Goal: Information Seeking & Learning: Learn about a topic

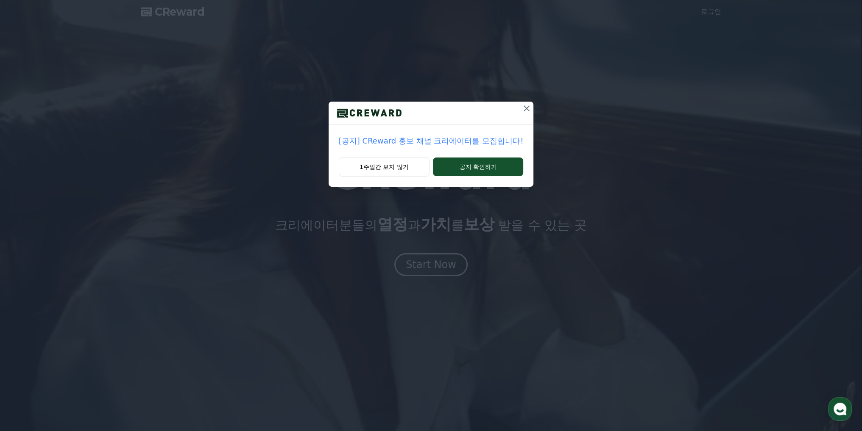
click at [524, 109] on icon at bounding box center [526, 109] width 6 height 6
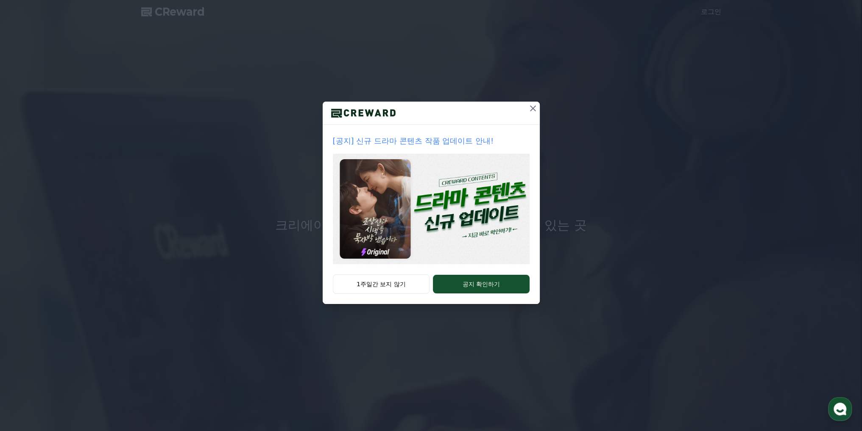
click at [532, 110] on icon at bounding box center [533, 108] width 10 height 10
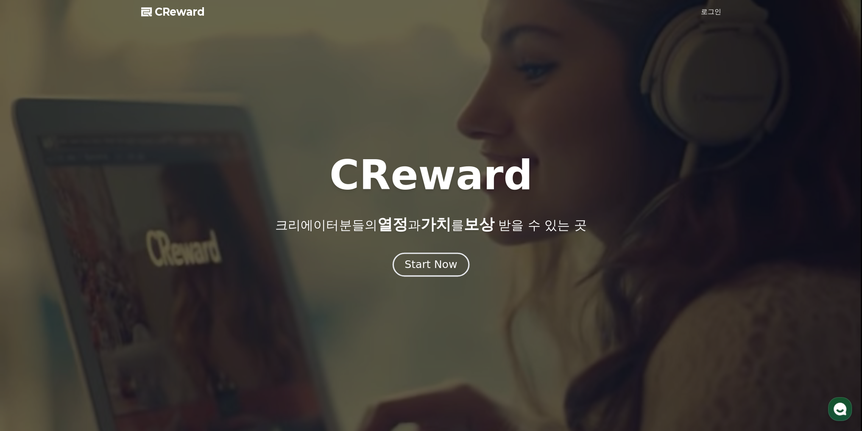
click at [451, 264] on div "Start Now" at bounding box center [430, 265] width 53 height 14
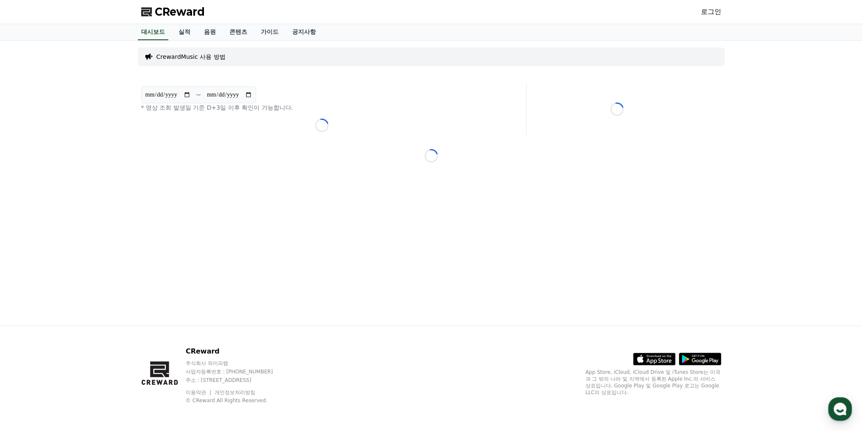
click at [181, 56] on p "CrewardMusic 사용 방법" at bounding box center [190, 57] width 69 height 8
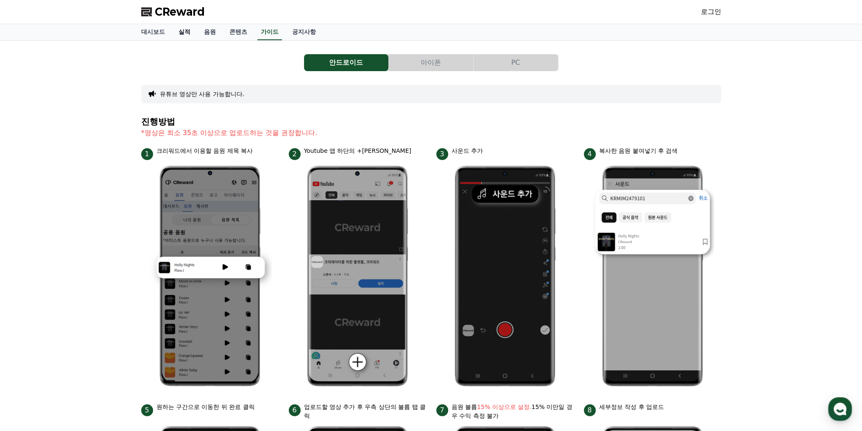
click at [180, 36] on link "실적" at bounding box center [184, 32] width 25 height 16
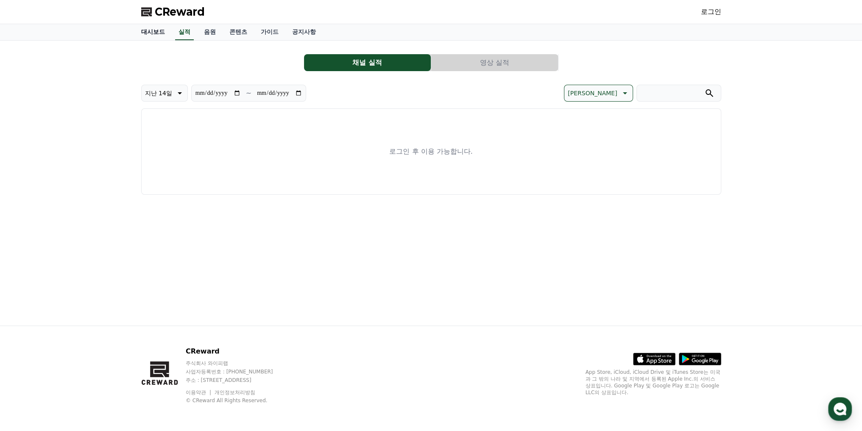
click at [158, 33] on link "대시보드" at bounding box center [152, 32] width 37 height 16
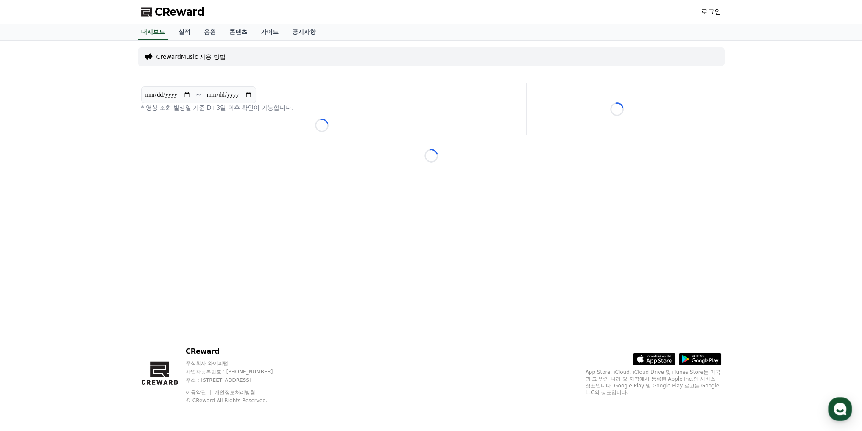
click at [179, 58] on p "CrewardMusic 사용 방법" at bounding box center [190, 57] width 69 height 8
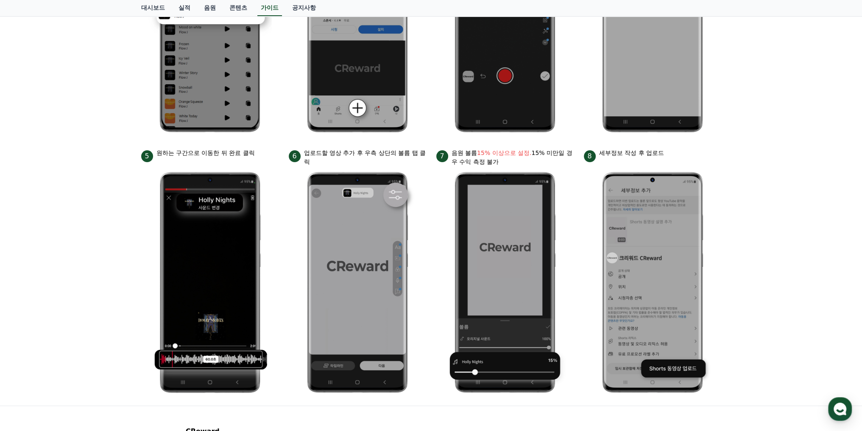
scroll to position [334, 0]
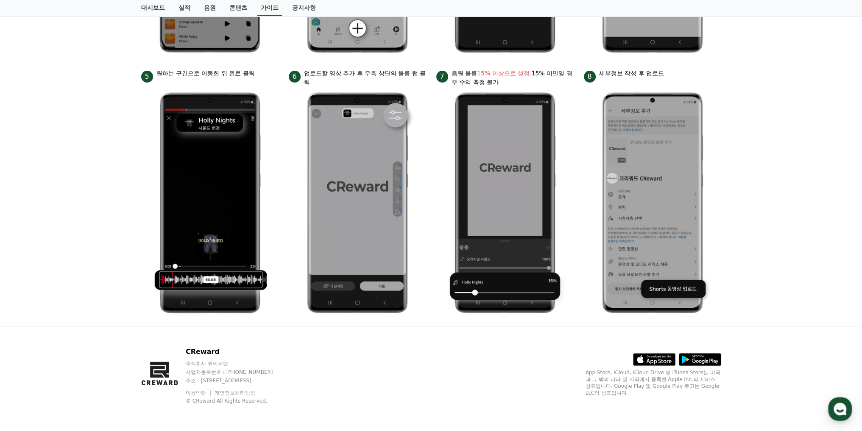
drag, startPoint x: 450, startPoint y: 155, endPoint x: 449, endPoint y: 150, distance: 4.8
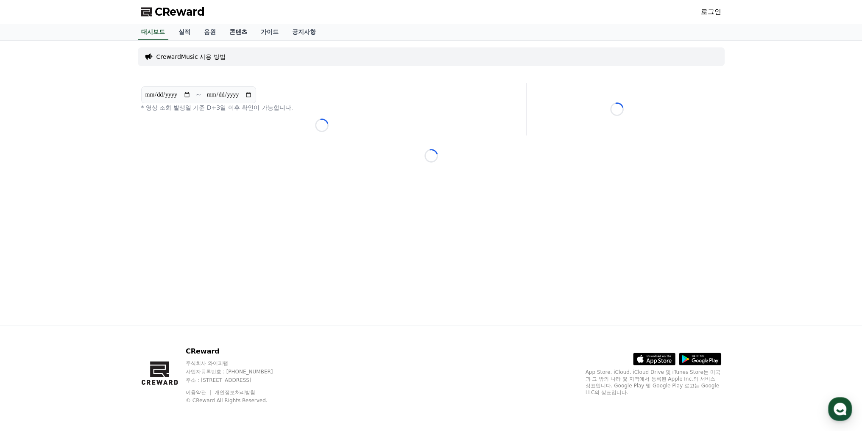
click at [243, 31] on link "콘텐츠" at bounding box center [237, 32] width 31 height 16
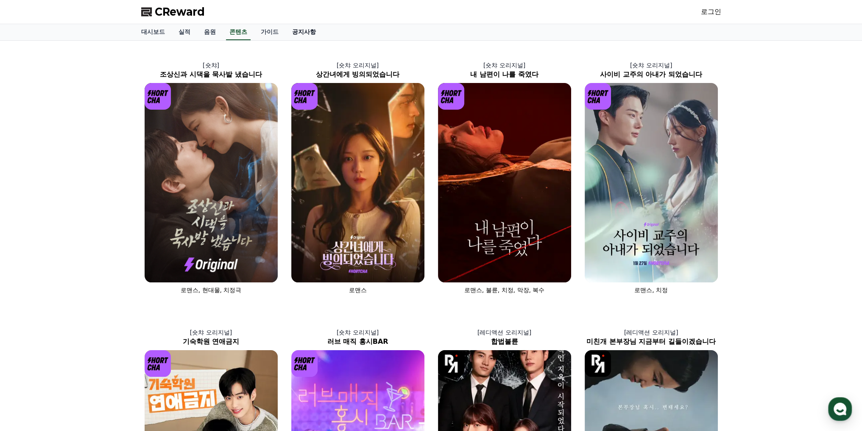
click at [303, 31] on link "공지사항" at bounding box center [303, 32] width 37 height 16
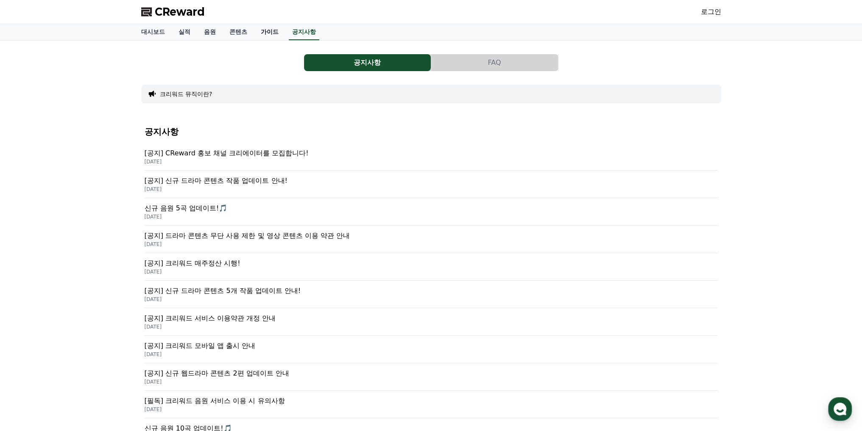
click at [270, 31] on link "가이드" at bounding box center [269, 32] width 31 height 16
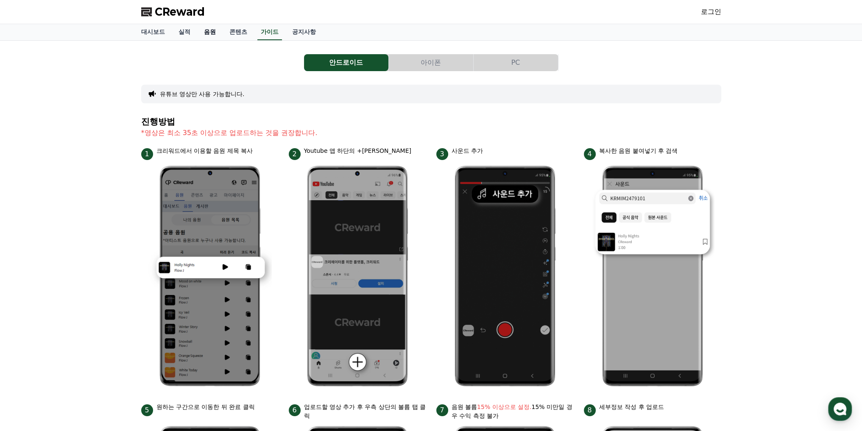
click at [210, 29] on link "음원" at bounding box center [209, 32] width 25 height 16
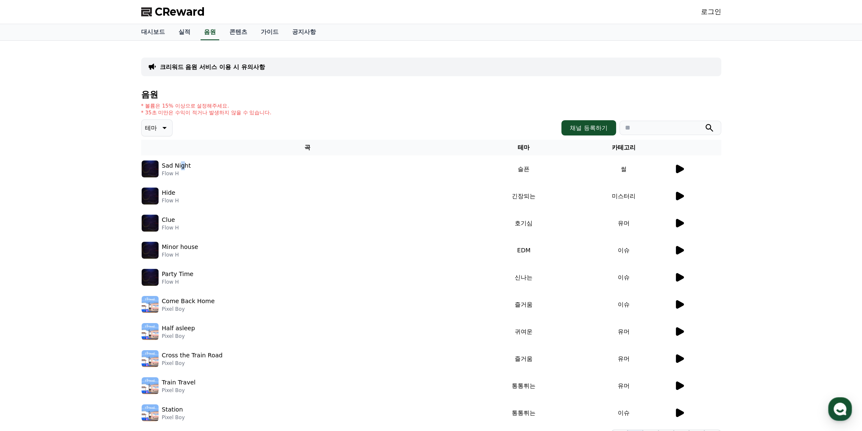
drag, startPoint x: 180, startPoint y: 166, endPoint x: 189, endPoint y: 167, distance: 9.3
click at [182, 166] on p "Sad Night" at bounding box center [176, 165] width 29 height 9
click at [243, 170] on div "Sad Night Flow H" at bounding box center [308, 169] width 332 height 17
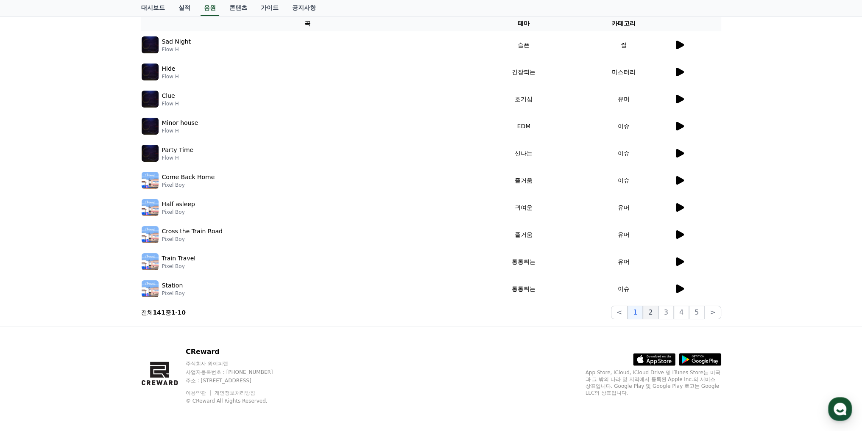
click at [653, 314] on button "2" at bounding box center [649, 313] width 15 height 14
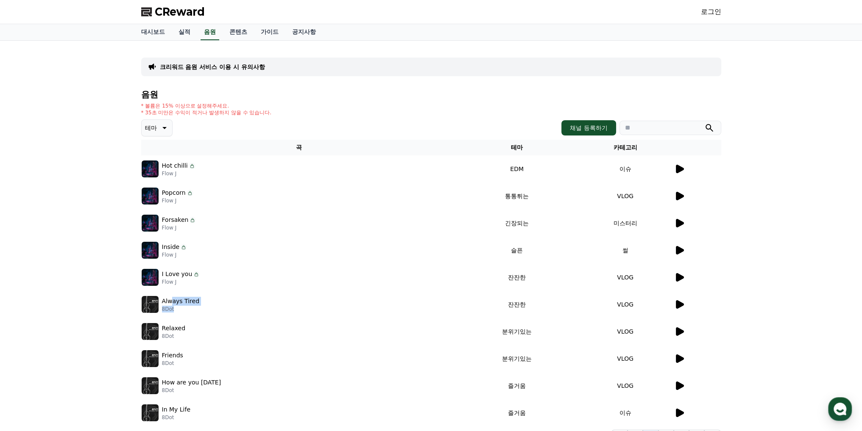
drag, startPoint x: 171, startPoint y: 304, endPoint x: 214, endPoint y: 306, distance: 42.5
click at [214, 306] on div "Always Tired 8Dot" at bounding box center [299, 304] width 315 height 17
drag, startPoint x: 202, startPoint y: 302, endPoint x: 163, endPoint y: 302, distance: 39.0
click at [163, 302] on div "Always Tired 8Dot" at bounding box center [299, 304] width 315 height 17
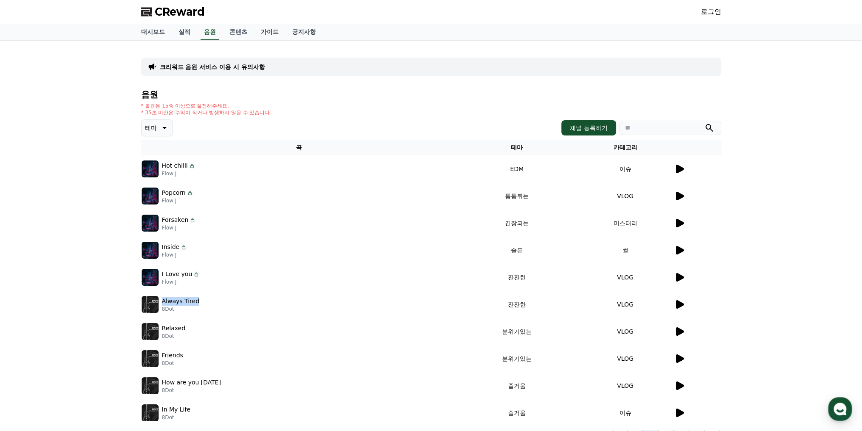
copy p "Always Tired"
click at [210, 65] on p "크리워드 음원 서비스 이용 시 유의사항" at bounding box center [212, 67] width 105 height 8
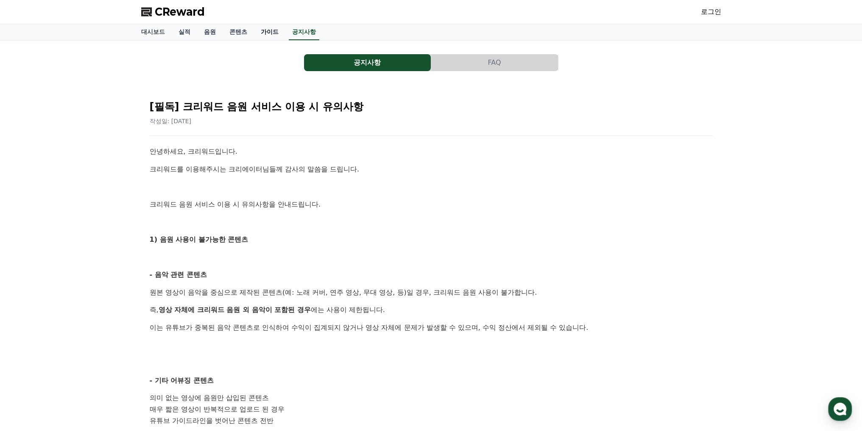
click at [268, 35] on link "가이드" at bounding box center [269, 32] width 31 height 16
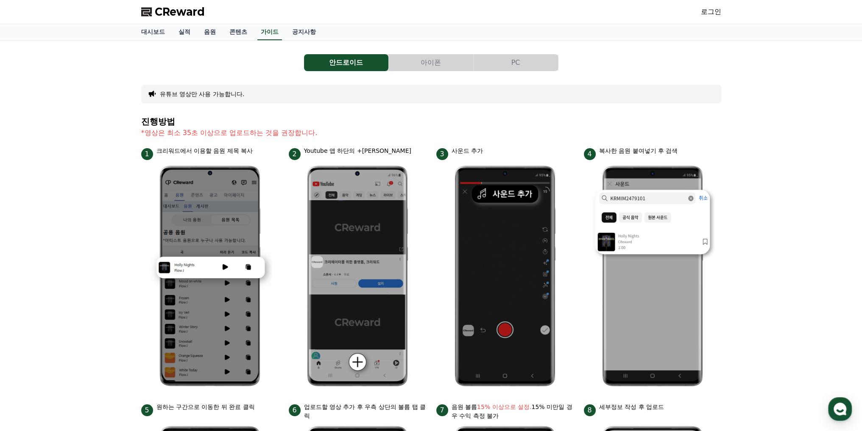
click at [515, 67] on button "PC" at bounding box center [515, 62] width 84 height 17
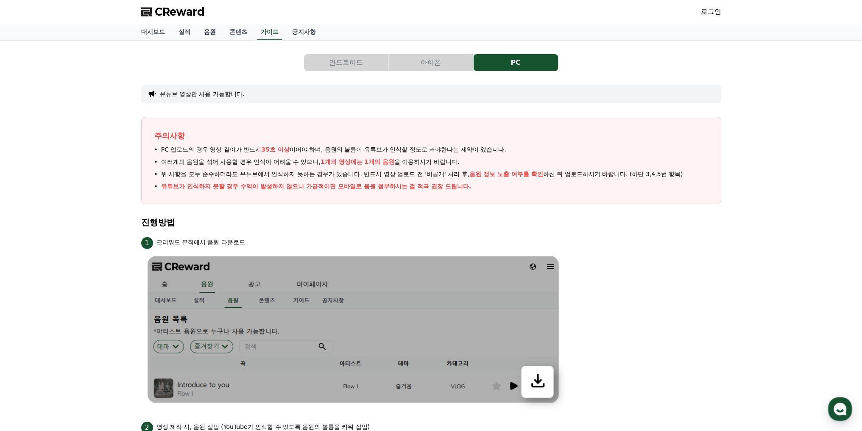
click at [208, 30] on link "음원" at bounding box center [209, 32] width 25 height 16
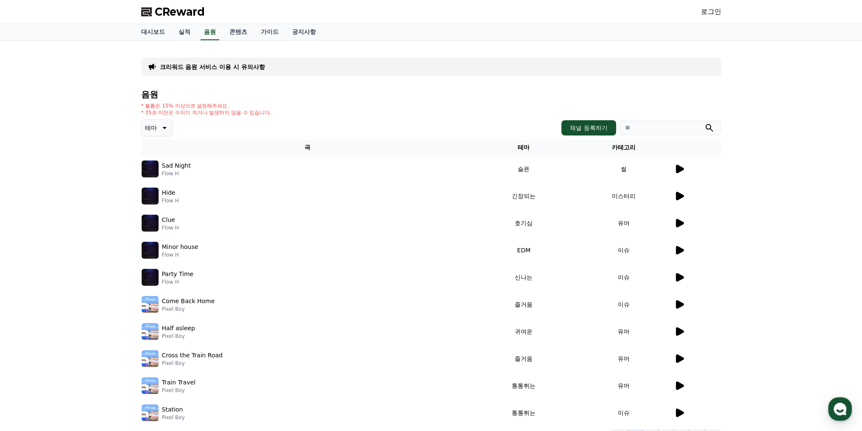
click at [171, 220] on p "Clue" at bounding box center [168, 220] width 13 height 9
click at [676, 170] on icon at bounding box center [680, 169] width 8 height 8
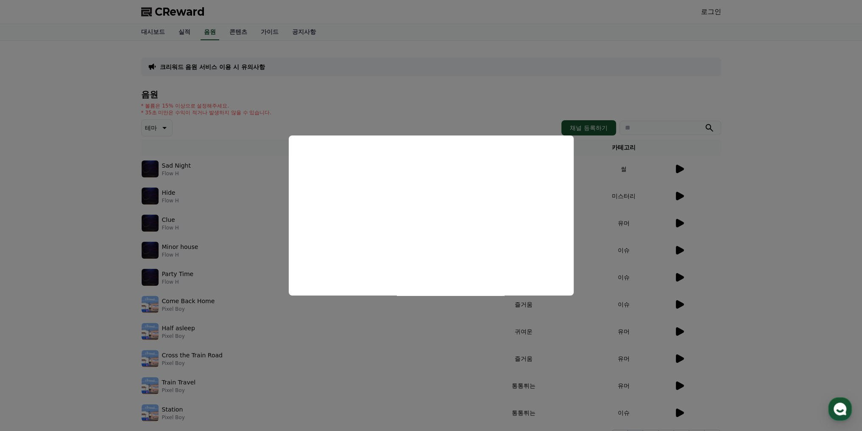
click at [234, 149] on button "close modal" at bounding box center [431, 215] width 862 height 431
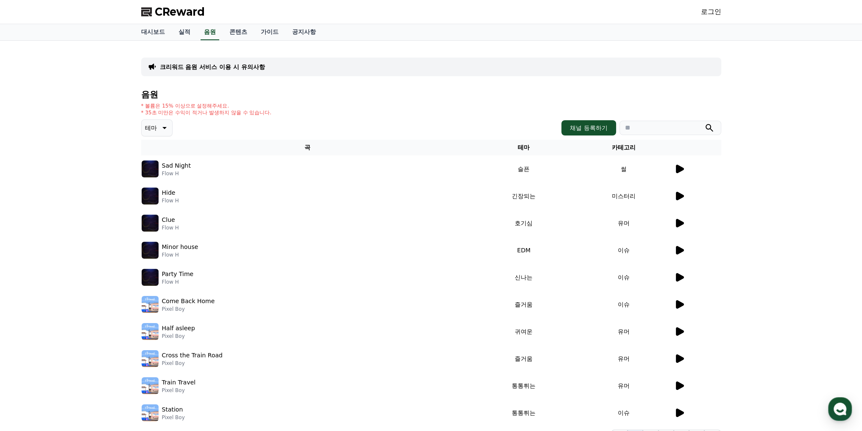
click at [682, 172] on icon at bounding box center [679, 169] width 10 height 10
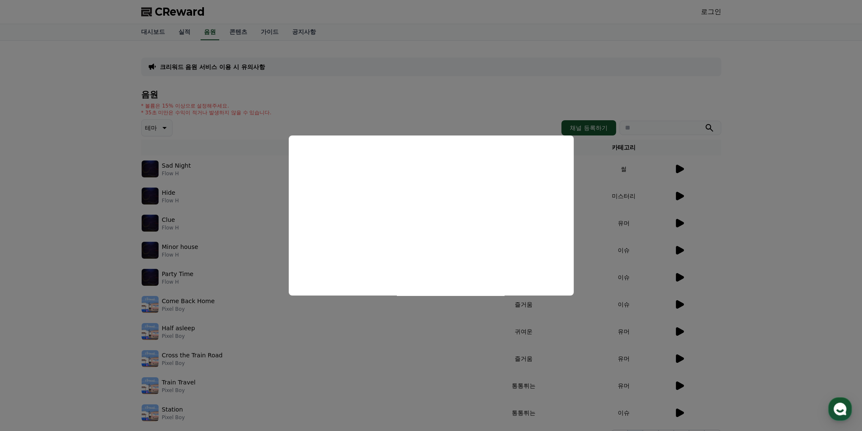
click at [787, 228] on button "close modal" at bounding box center [431, 215] width 862 height 431
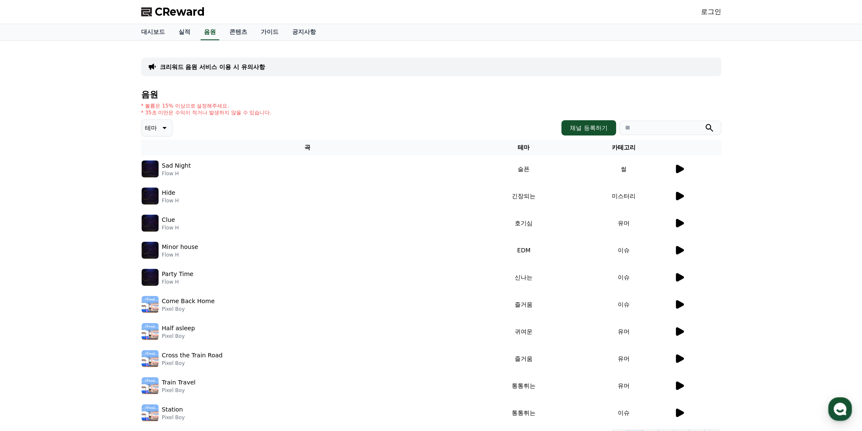
click at [163, 127] on icon at bounding box center [164, 128] width 4 height 2
click at [163, 202] on button "즐거움" at bounding box center [154, 201] width 25 height 19
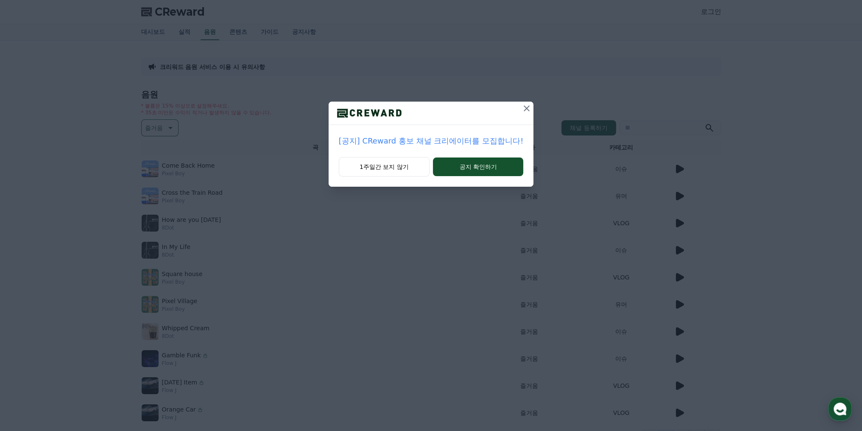
click at [524, 109] on icon at bounding box center [526, 109] width 6 height 6
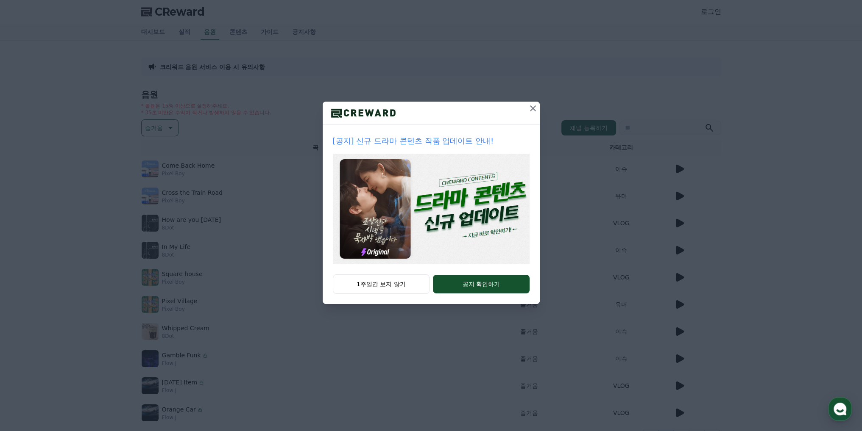
click at [533, 107] on icon at bounding box center [533, 108] width 10 height 10
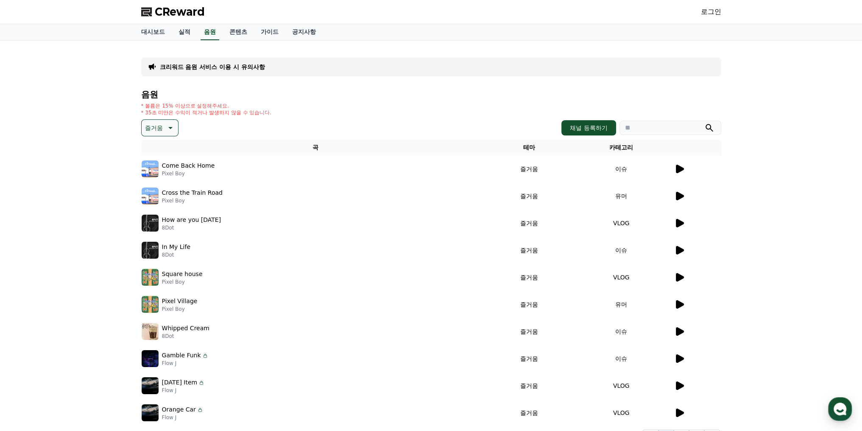
scroll to position [85, 0]
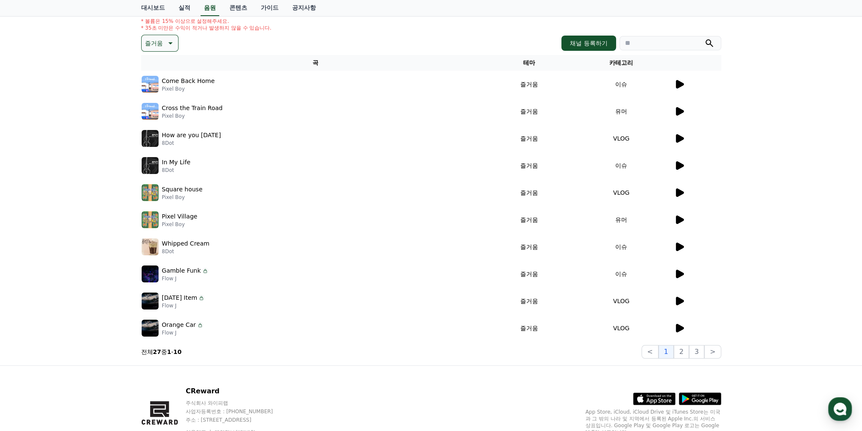
drag, startPoint x: 185, startPoint y: 189, endPoint x: 179, endPoint y: 189, distance: 6.4
click at [185, 189] on p "Square house" at bounding box center [182, 189] width 41 height 9
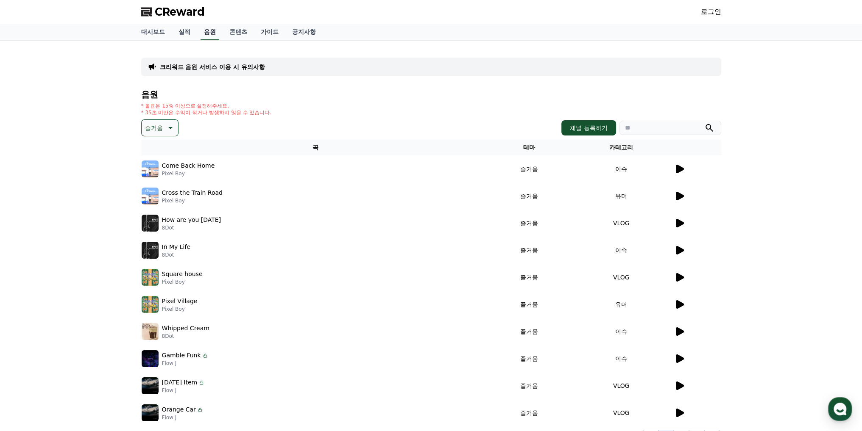
click at [206, 39] on link "음원" at bounding box center [209, 32] width 19 height 16
click at [209, 36] on link "음원" at bounding box center [209, 32] width 19 height 16
click at [232, 33] on link "콘텐츠" at bounding box center [237, 32] width 31 height 16
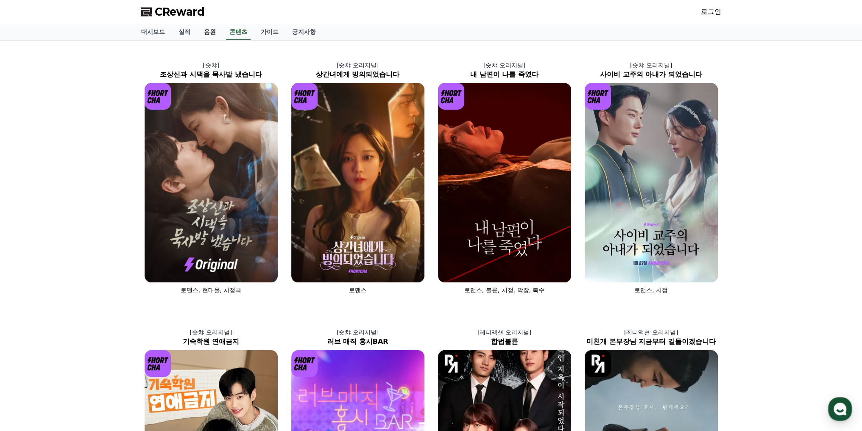
click at [209, 36] on link "음원" at bounding box center [209, 32] width 25 height 16
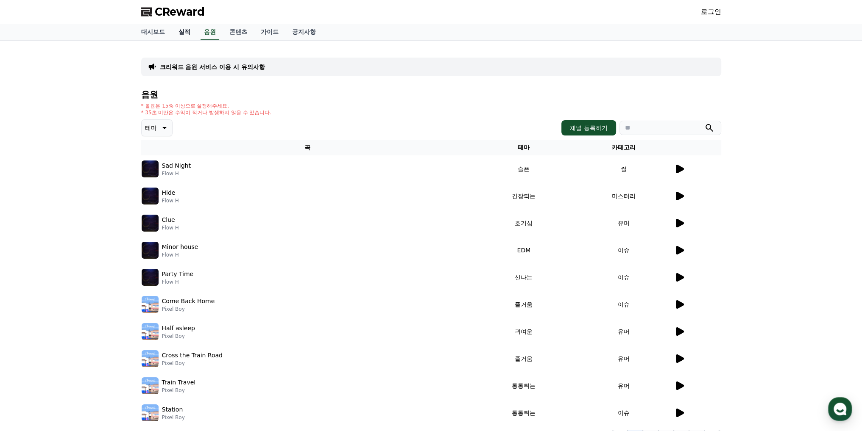
click at [185, 33] on link "실적" at bounding box center [184, 32] width 25 height 16
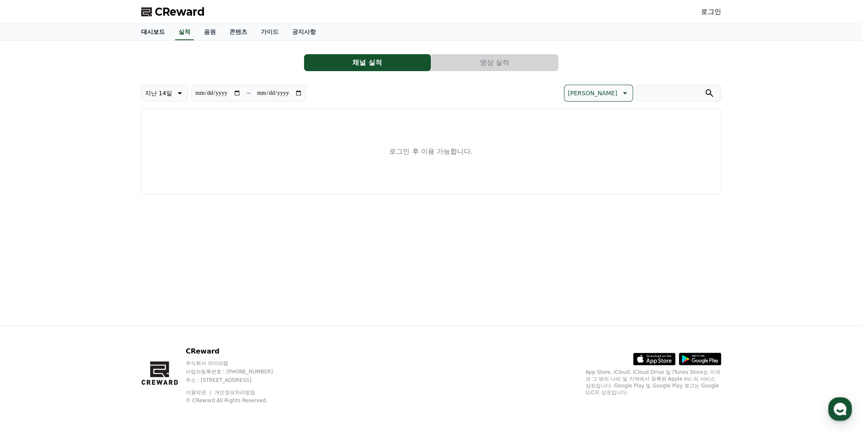
click at [161, 36] on link "대시보드" at bounding box center [152, 32] width 37 height 16
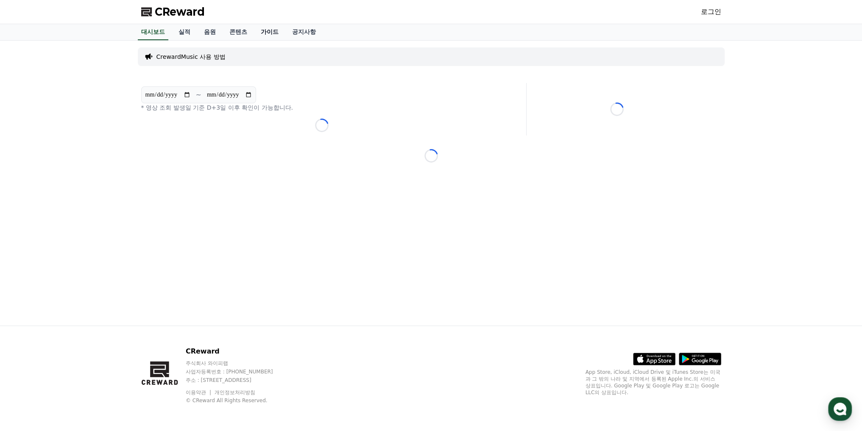
click at [266, 33] on link "가이드" at bounding box center [269, 32] width 31 height 16
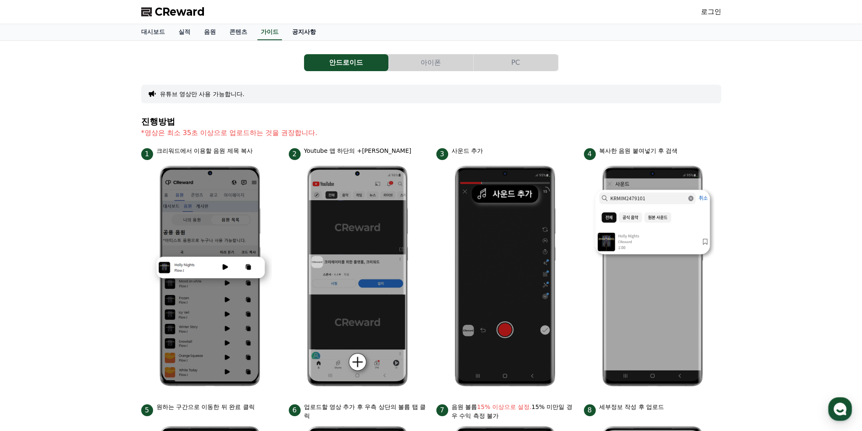
click at [309, 33] on link "공지사항" at bounding box center [303, 32] width 37 height 16
